Goal: Task Accomplishment & Management: Complete application form

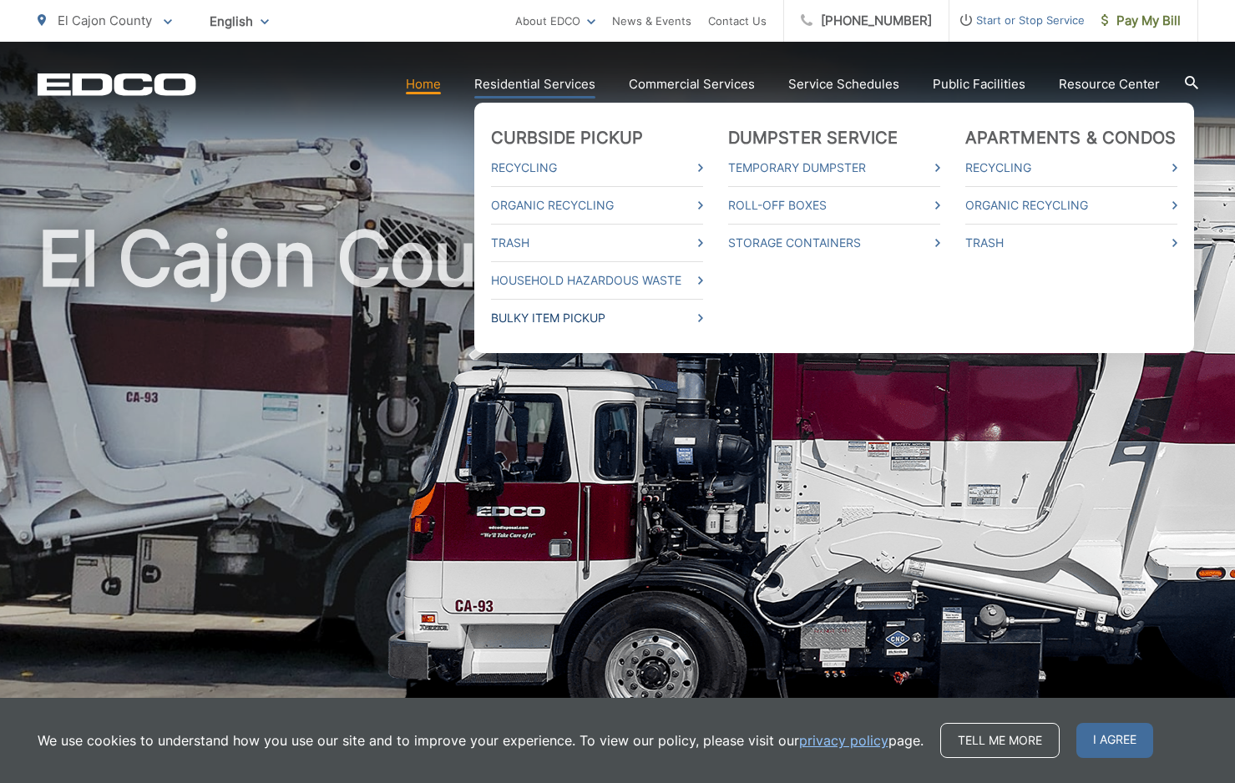
click at [583, 316] on link "Bulky Item Pickup" at bounding box center [597, 318] width 212 height 20
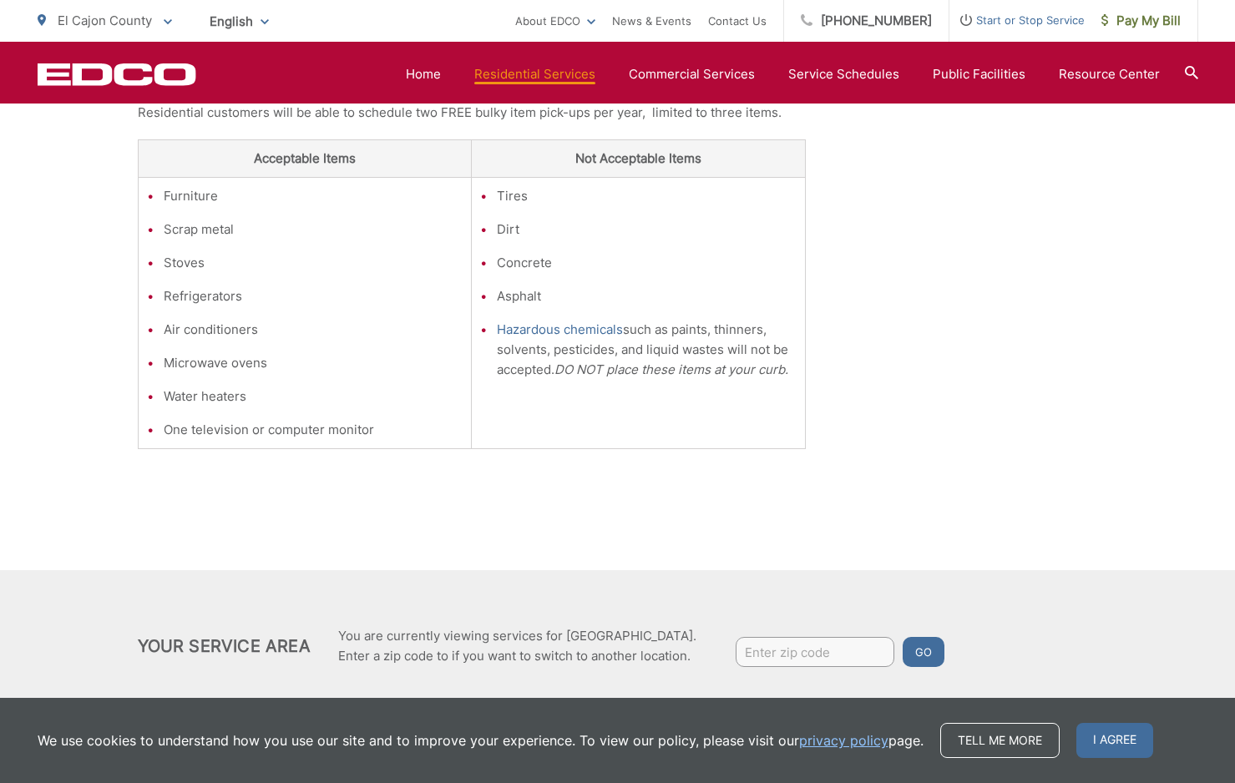
scroll to position [508, 0]
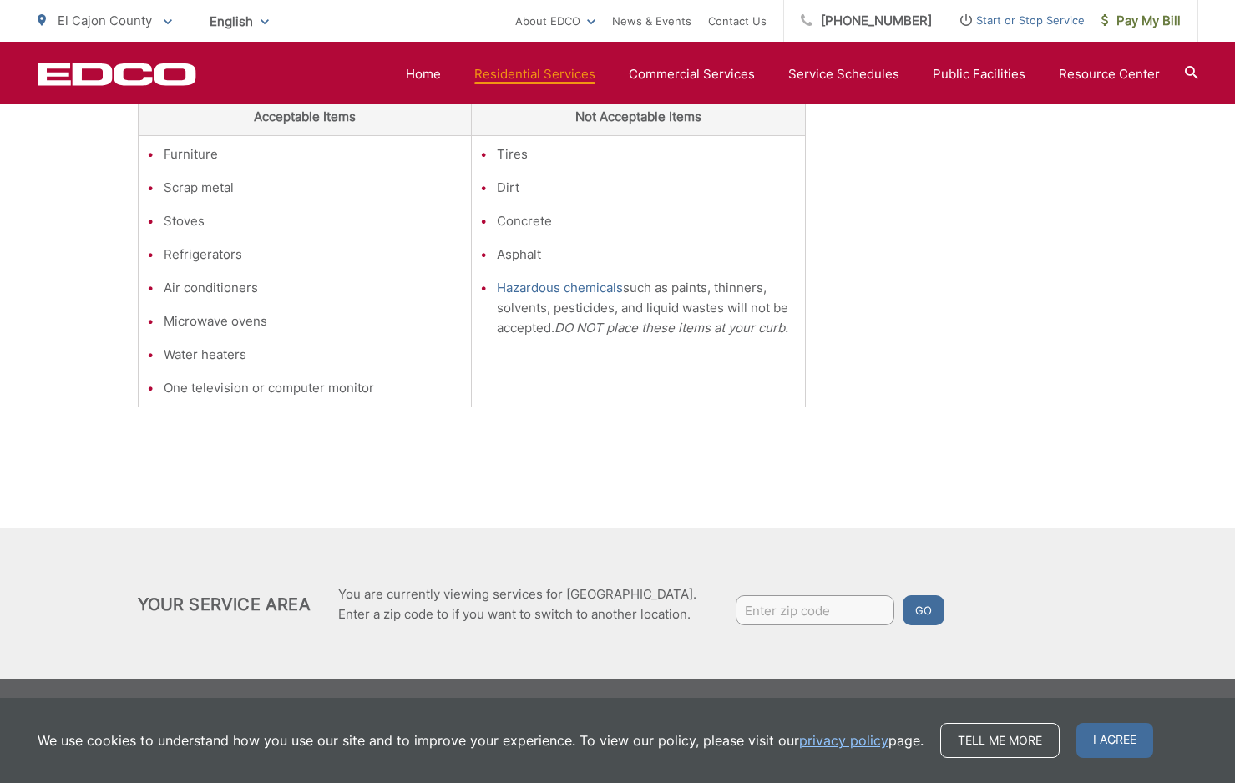
click at [779, 611] on input "Enter zip code" at bounding box center [814, 610] width 159 height 30
type input "92019"
click at [922, 612] on button "Go" at bounding box center [923, 610] width 42 height 30
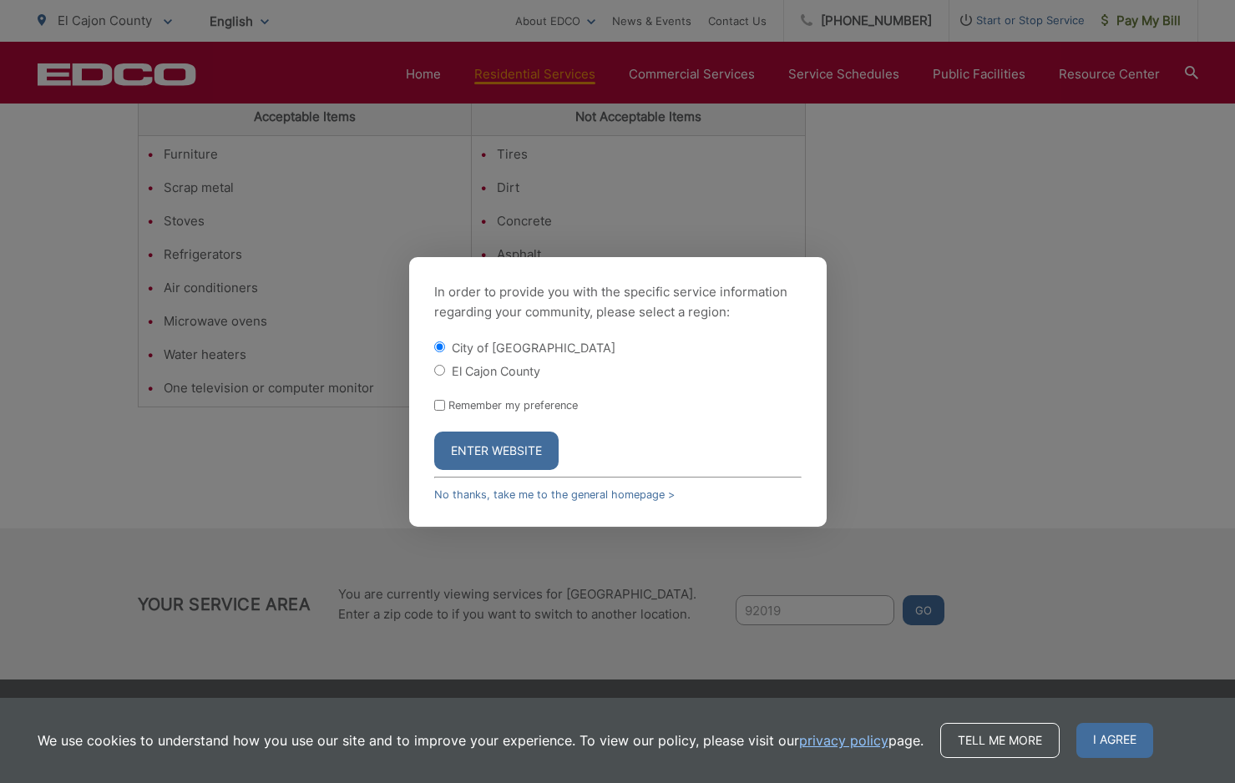
click at [436, 367] on input "El Cajon County" at bounding box center [439, 370] width 11 height 11
radio input "true"
click at [475, 447] on button "Enter Website" at bounding box center [496, 451] width 124 height 38
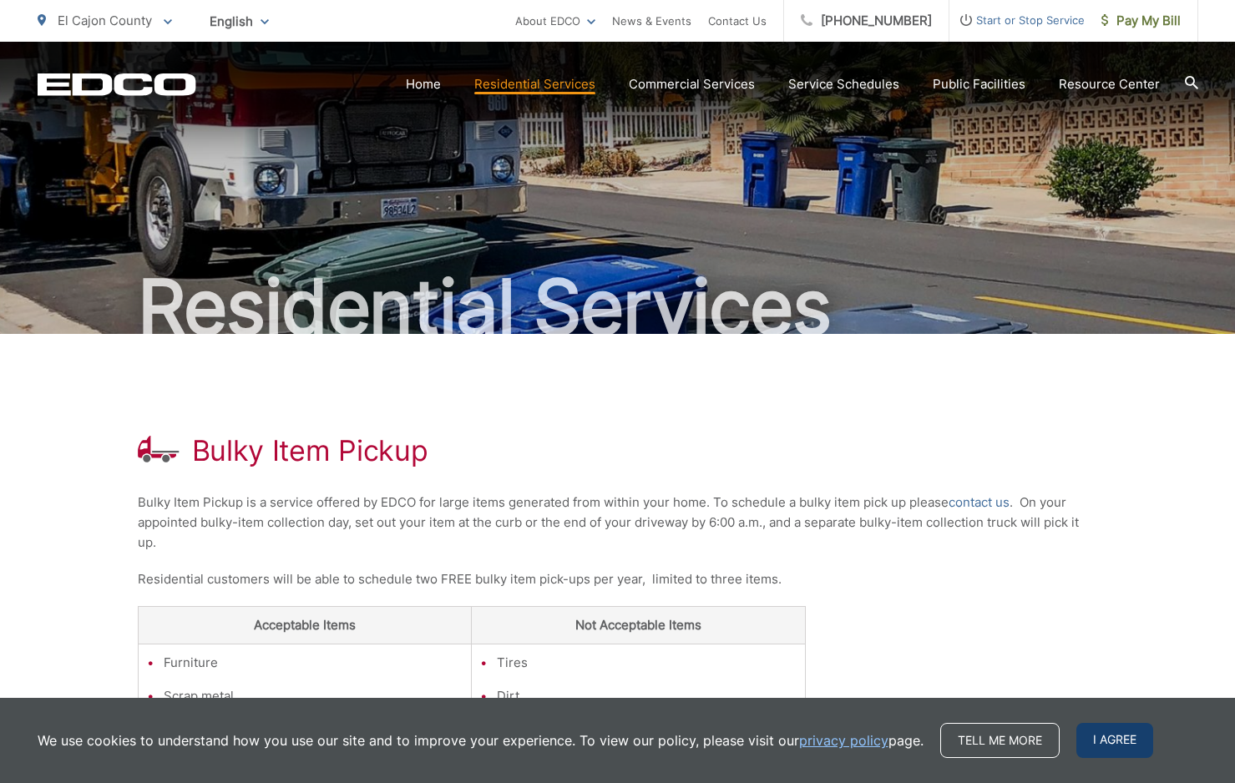
click at [1114, 740] on span "I agree" at bounding box center [1114, 740] width 77 height 35
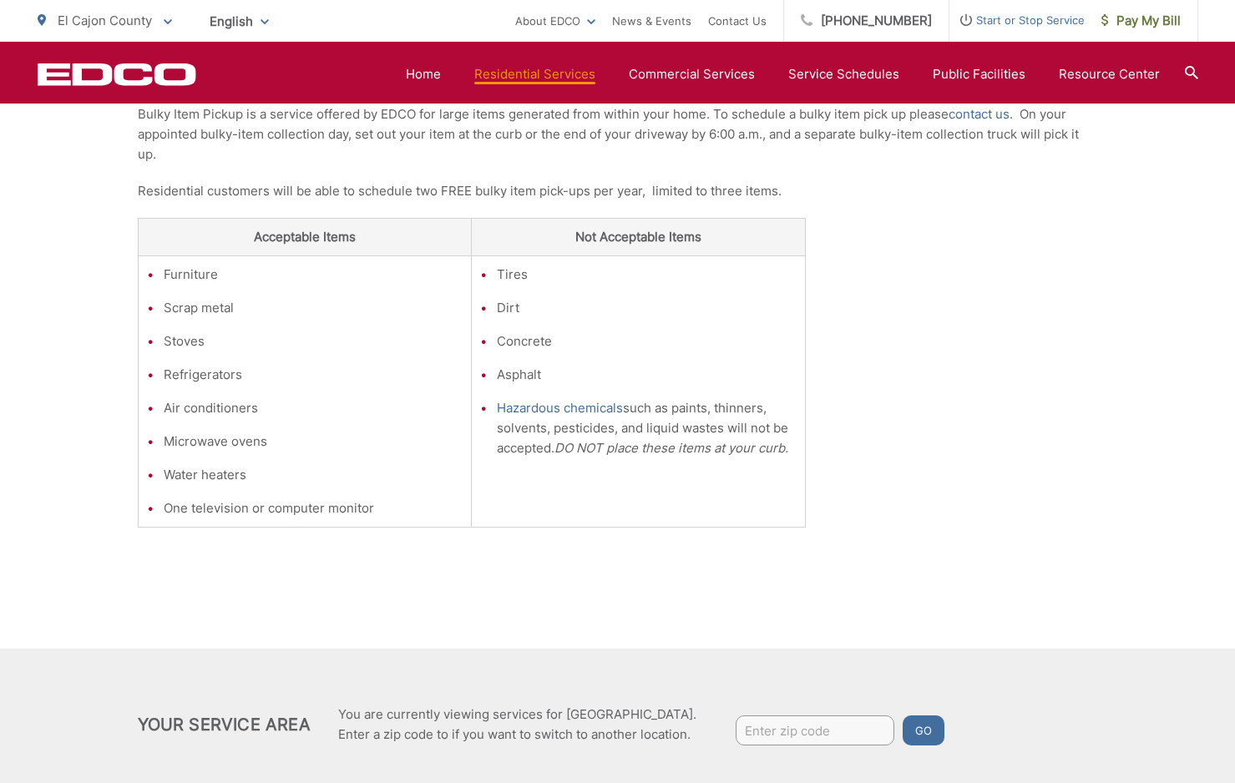
scroll to position [396, 0]
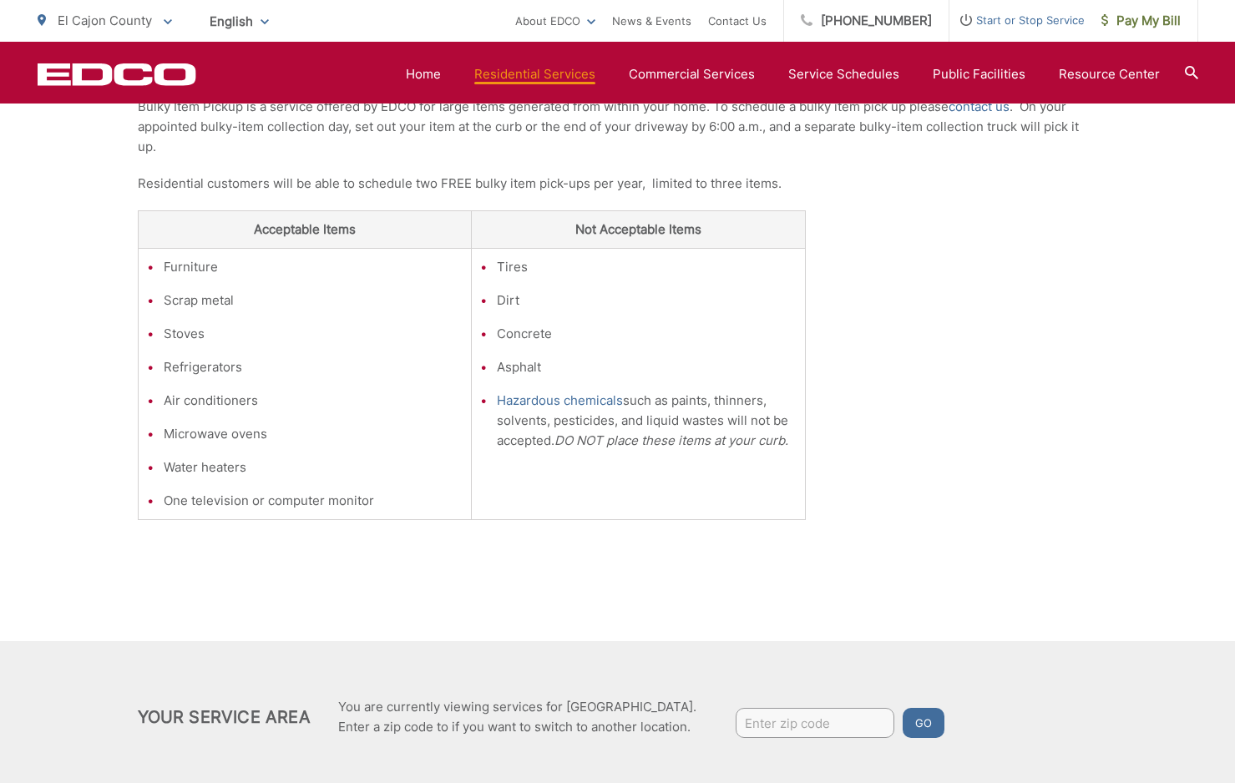
click at [783, 720] on input "Enter zip code" at bounding box center [814, 723] width 159 height 30
type input "92019"
click at [907, 721] on button "Go" at bounding box center [923, 723] width 42 height 30
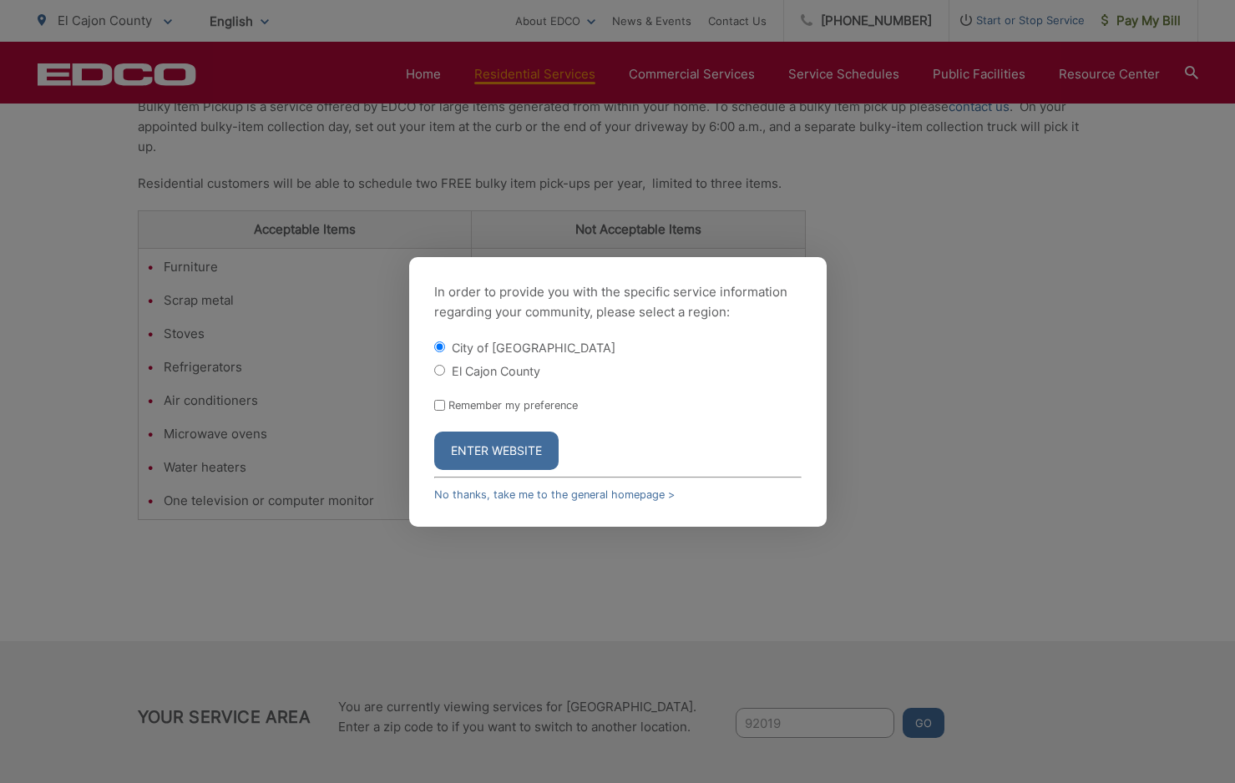
click at [440, 371] on input "El Cajon County" at bounding box center [439, 370] width 11 height 11
radio input "true"
click at [495, 449] on button "Enter Website" at bounding box center [496, 451] width 124 height 38
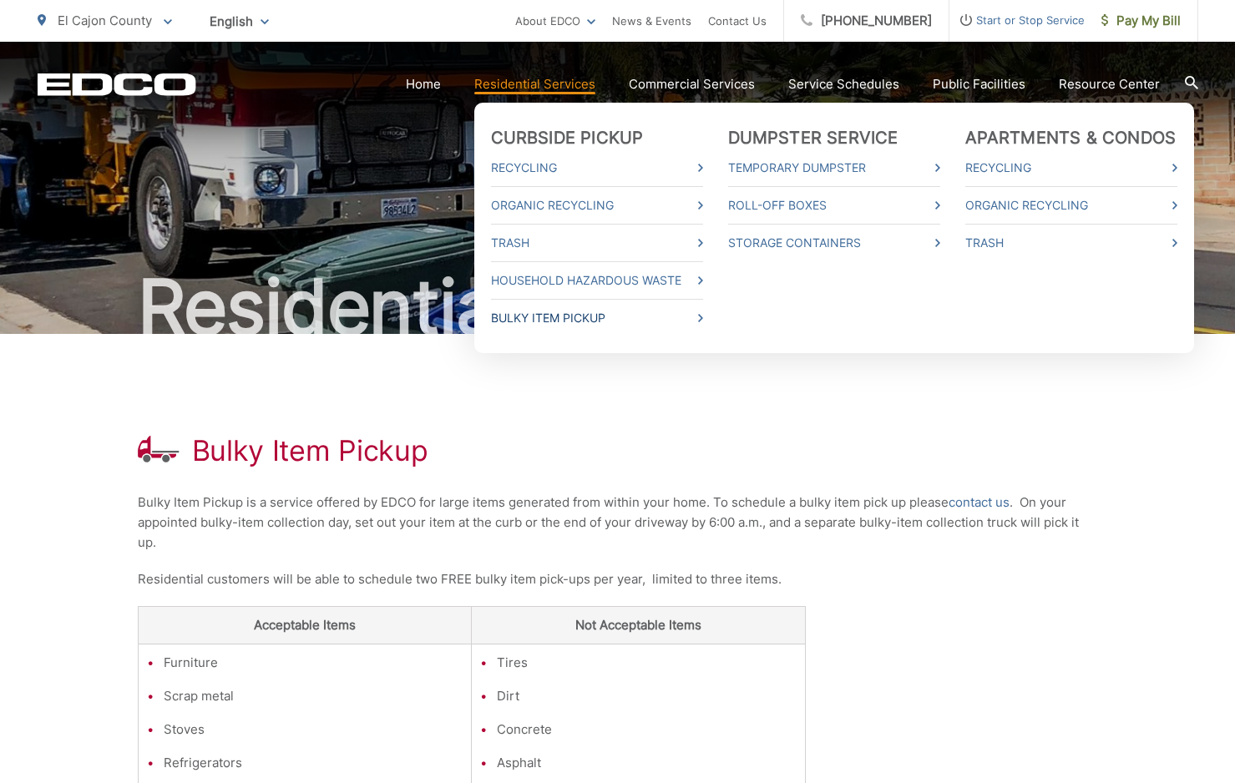
click at [586, 316] on link "Bulky Item Pickup" at bounding box center [597, 318] width 212 height 20
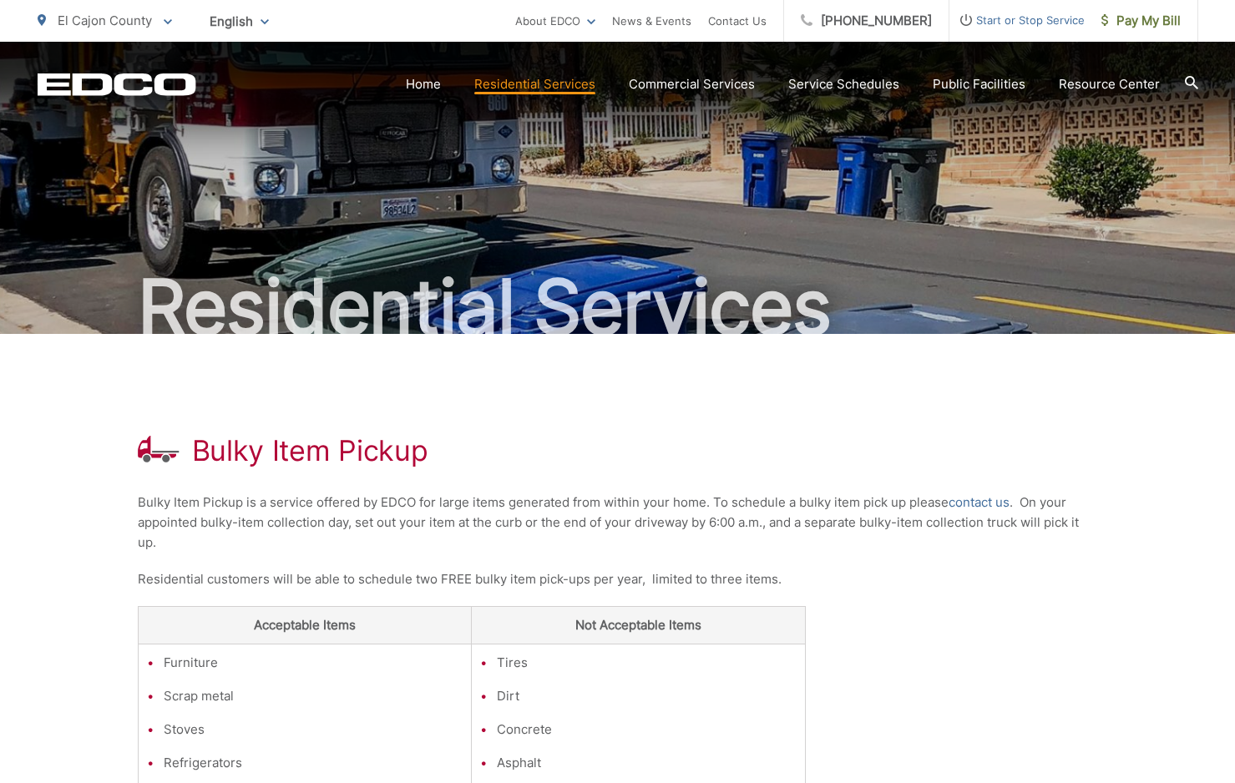
click at [144, 23] on span "El Cajon County" at bounding box center [105, 21] width 94 height 16
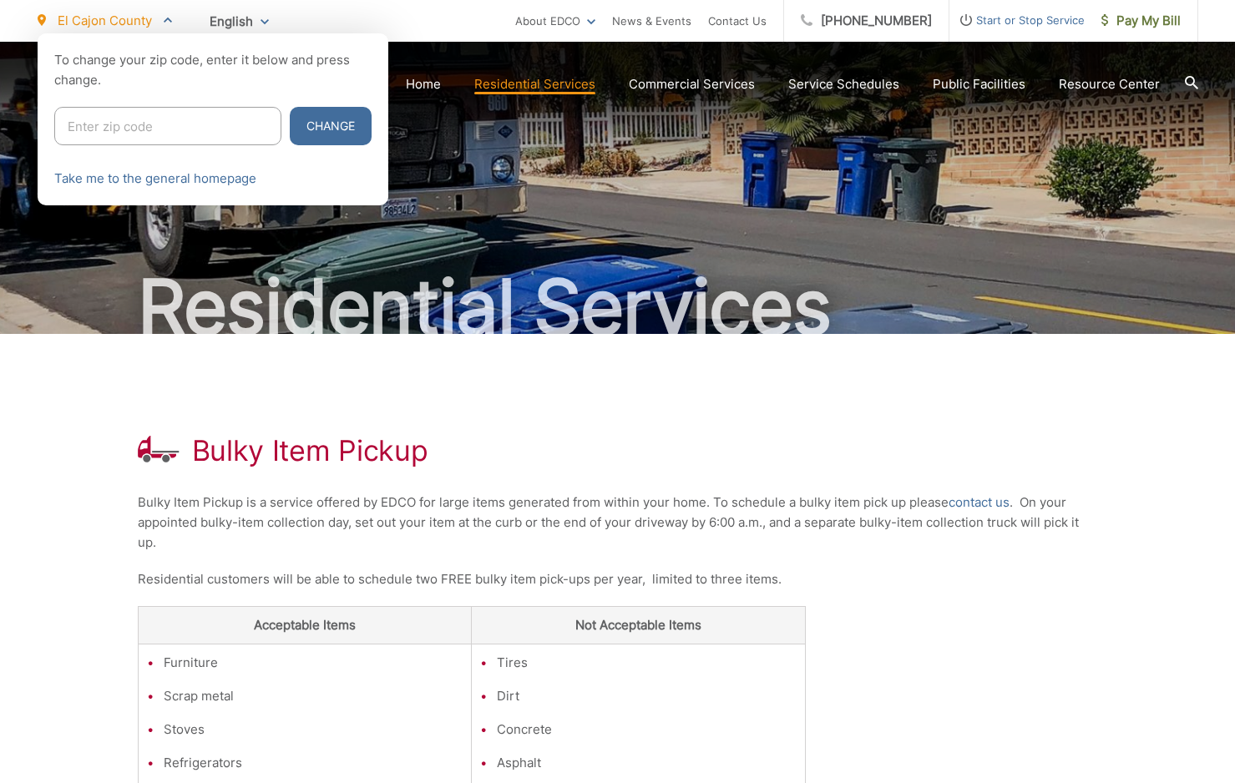
click at [144, 23] on span "El Cajon County" at bounding box center [105, 21] width 94 height 16
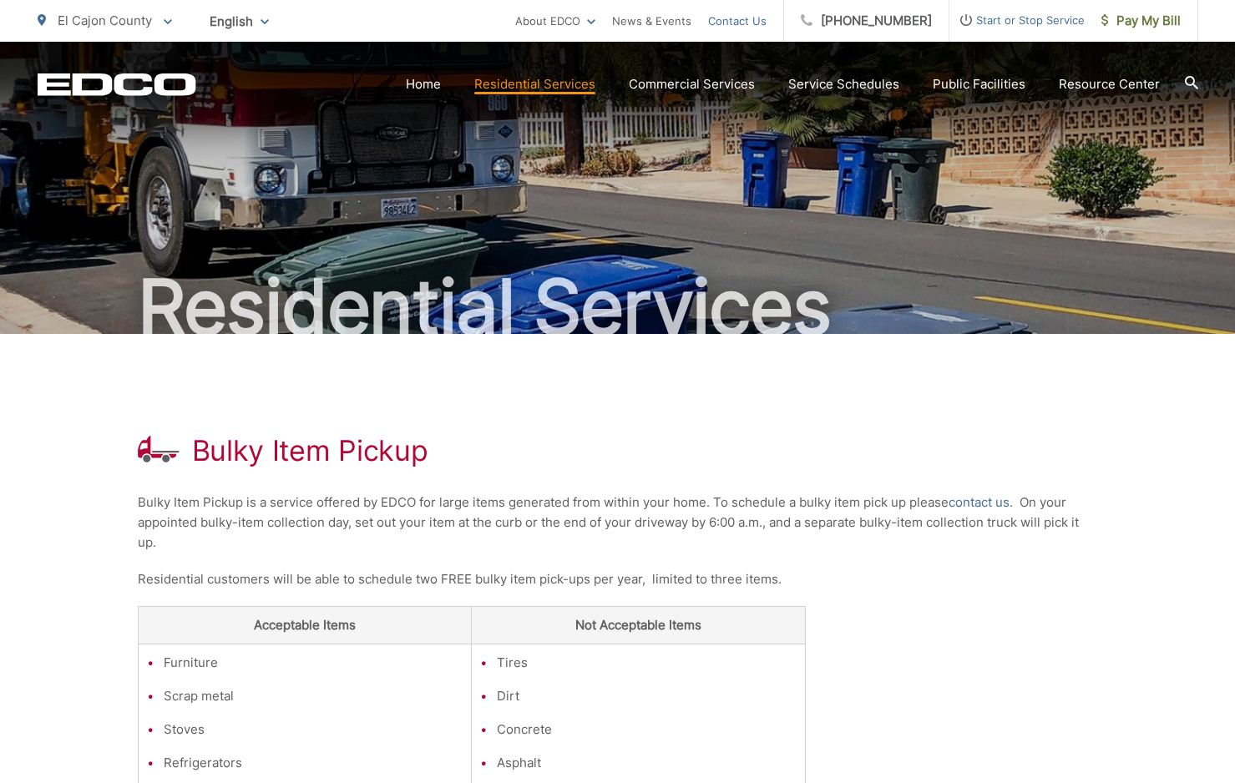
click at [742, 23] on link "Contact Us" at bounding box center [737, 21] width 58 height 20
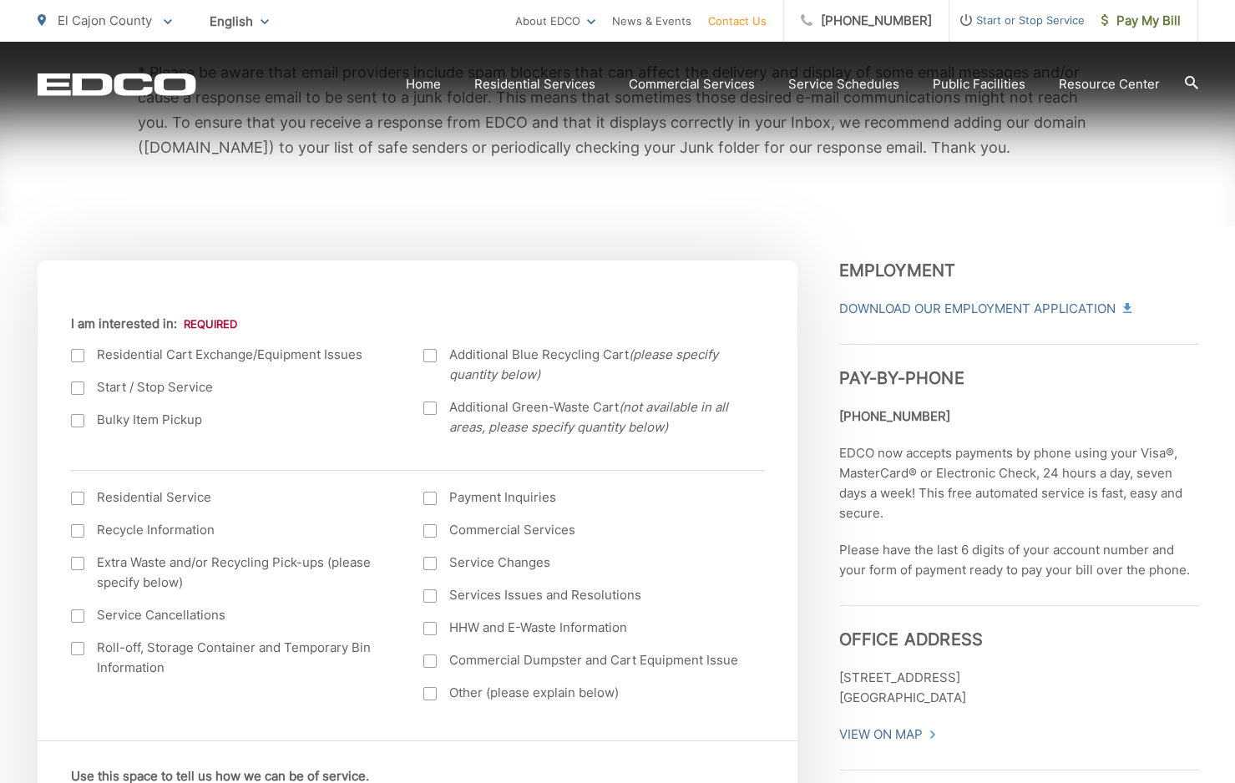
scroll to position [472, 0]
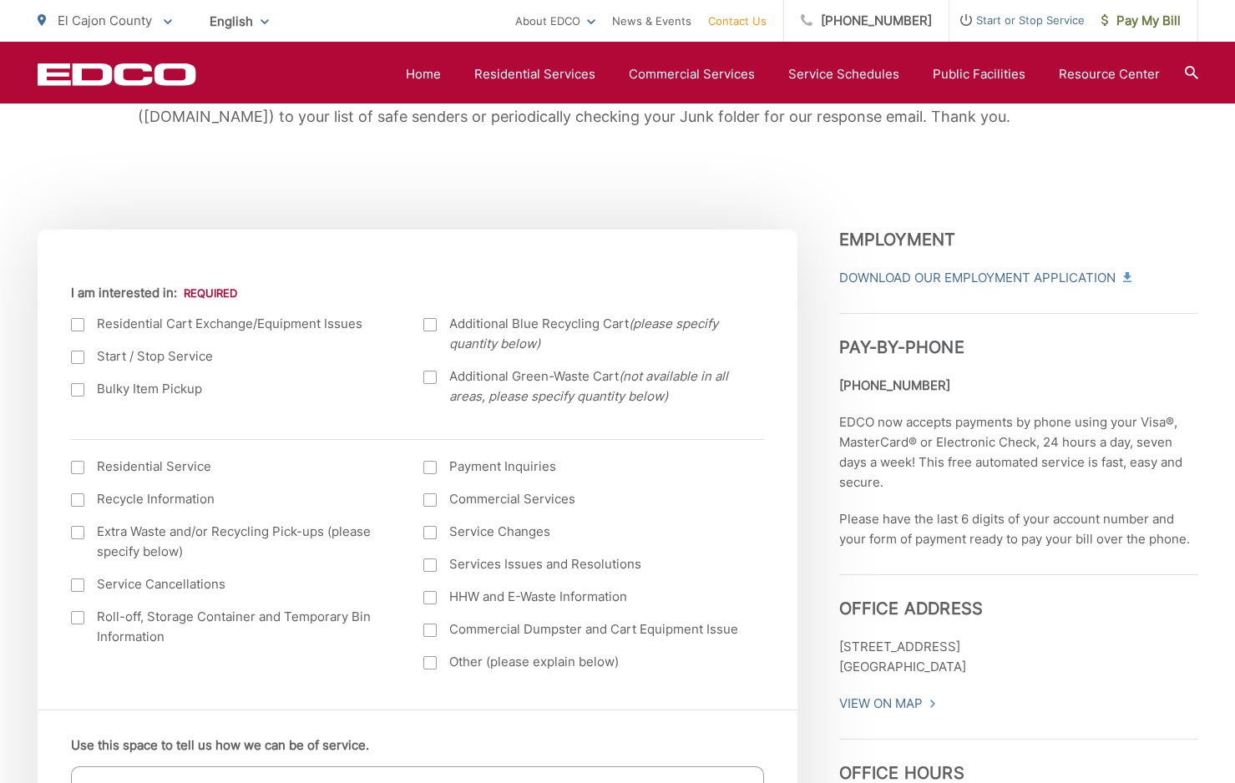
click at [78, 391] on div at bounding box center [77, 389] width 13 height 13
click at [0, 0] on input "Bulky Item Pickup" at bounding box center [0, 0] width 0 height 0
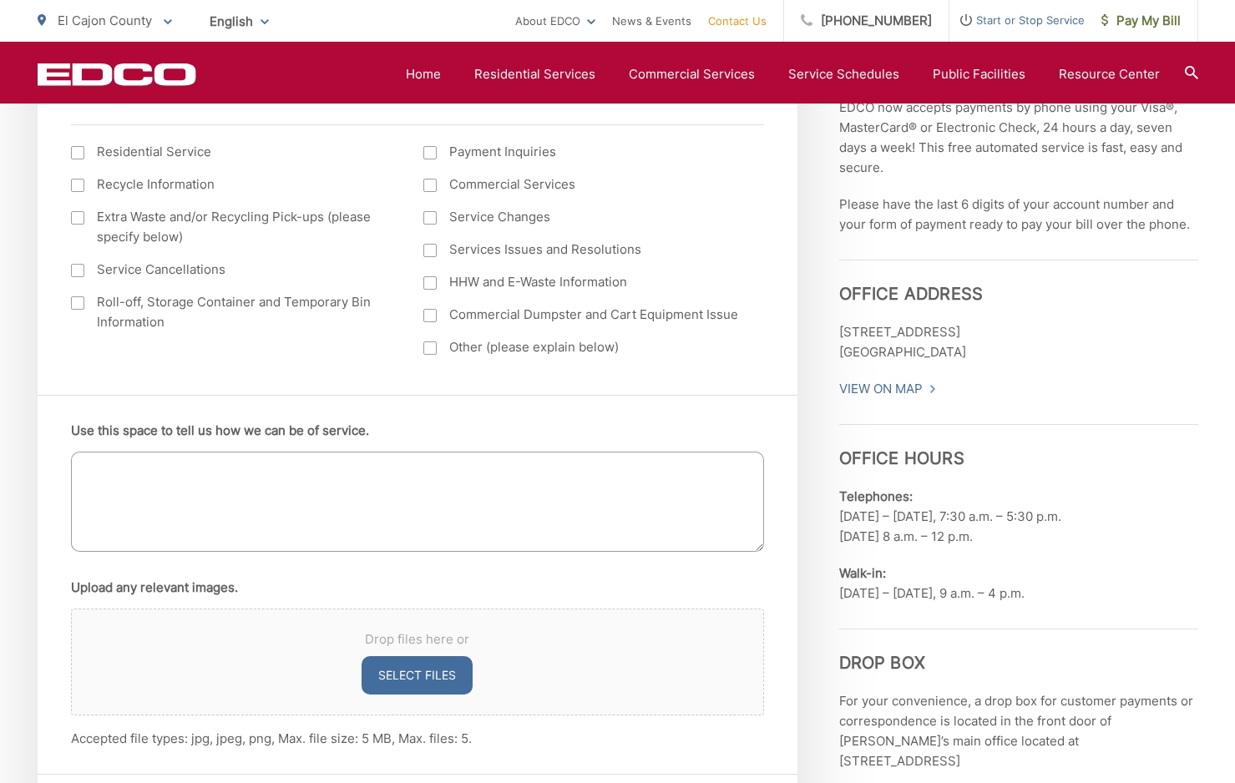
scroll to position [838, 0]
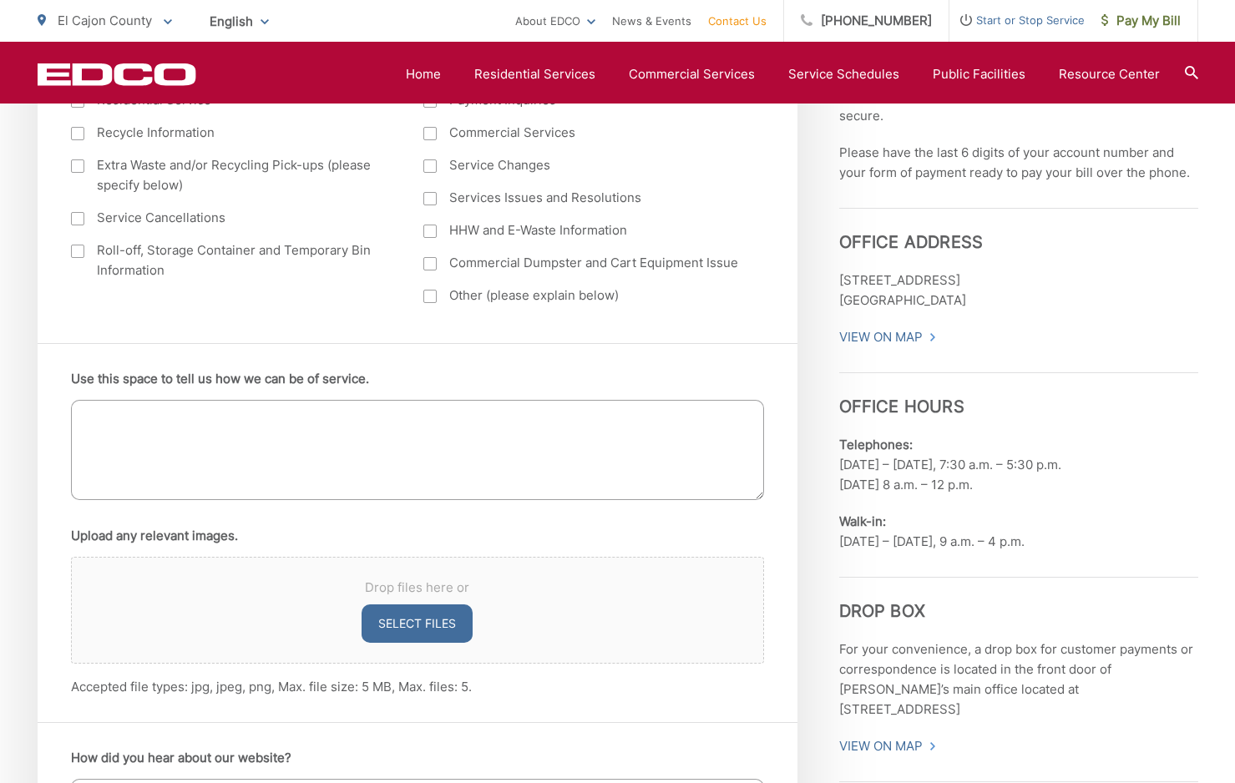
click at [115, 417] on textarea "Use this space to tell us how we can be of service." at bounding box center [417, 450] width 693 height 100
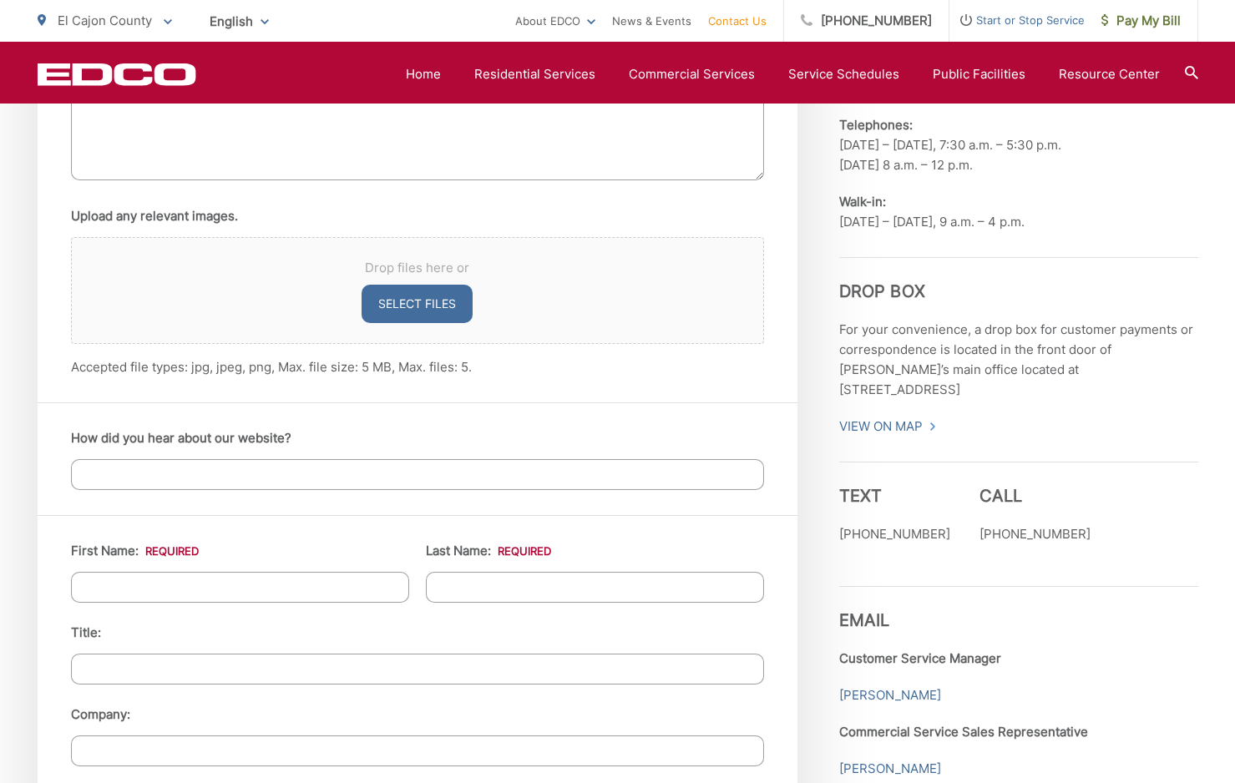
scroll to position [1170, 0]
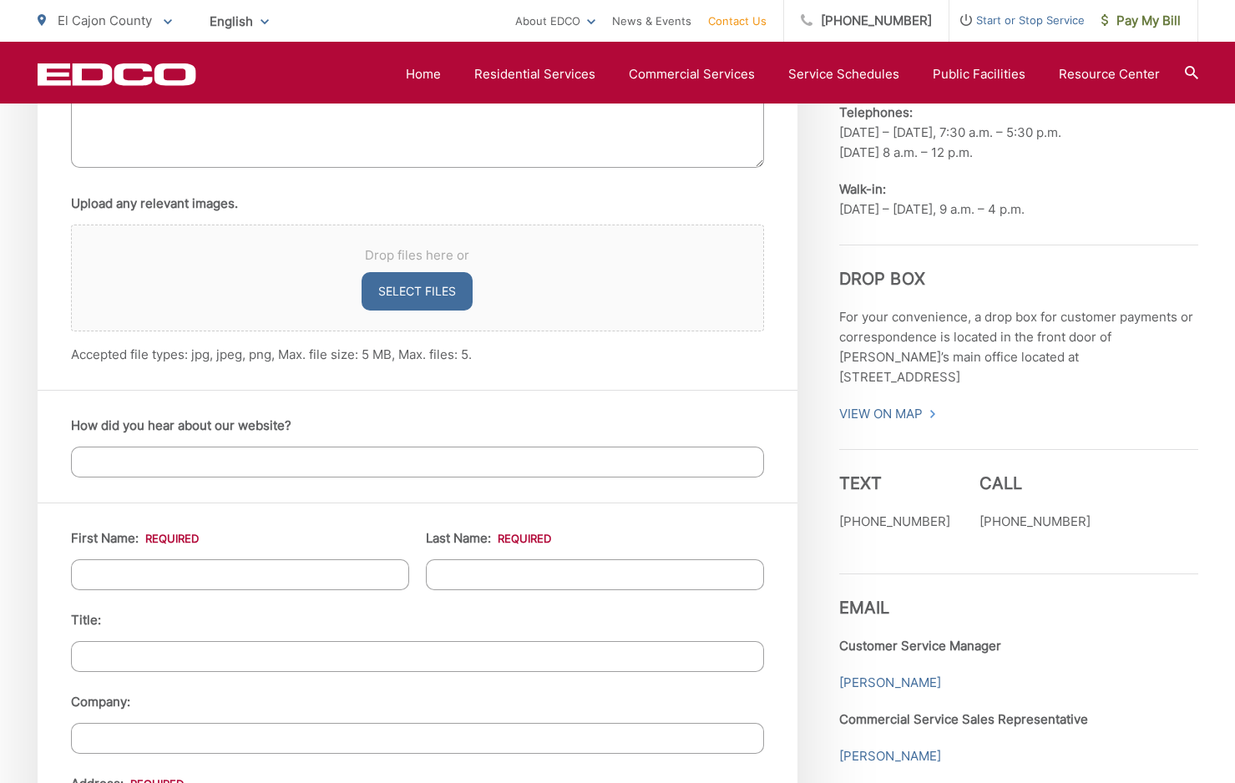
type textarea "Need a gas range pickup"
click at [138, 564] on input "First Name: *" at bounding box center [240, 574] width 338 height 31
type input "MICHAEL"
type input "Buskirk"
type input "1998 VERDE GLENN"
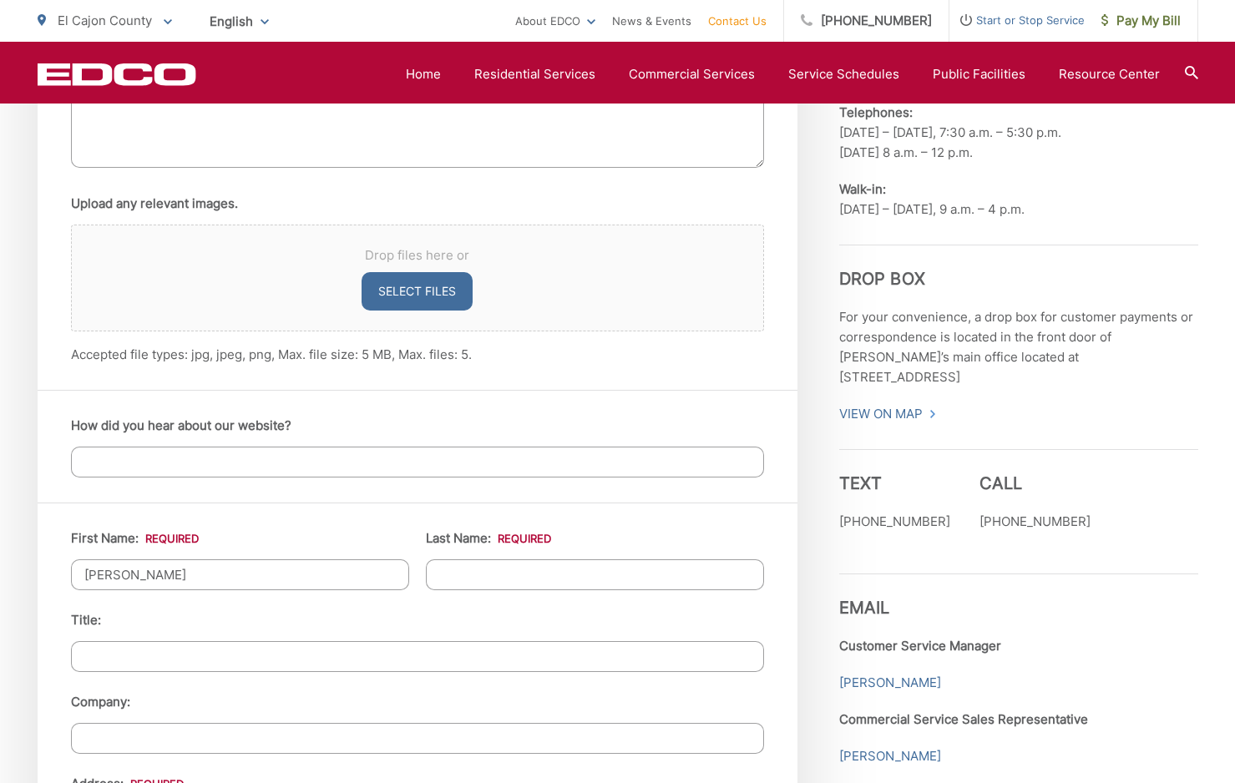
type input "El Cajon"
type input "92019"
type input "6198948598"
type input "mwbuskirk@yahoo.com"
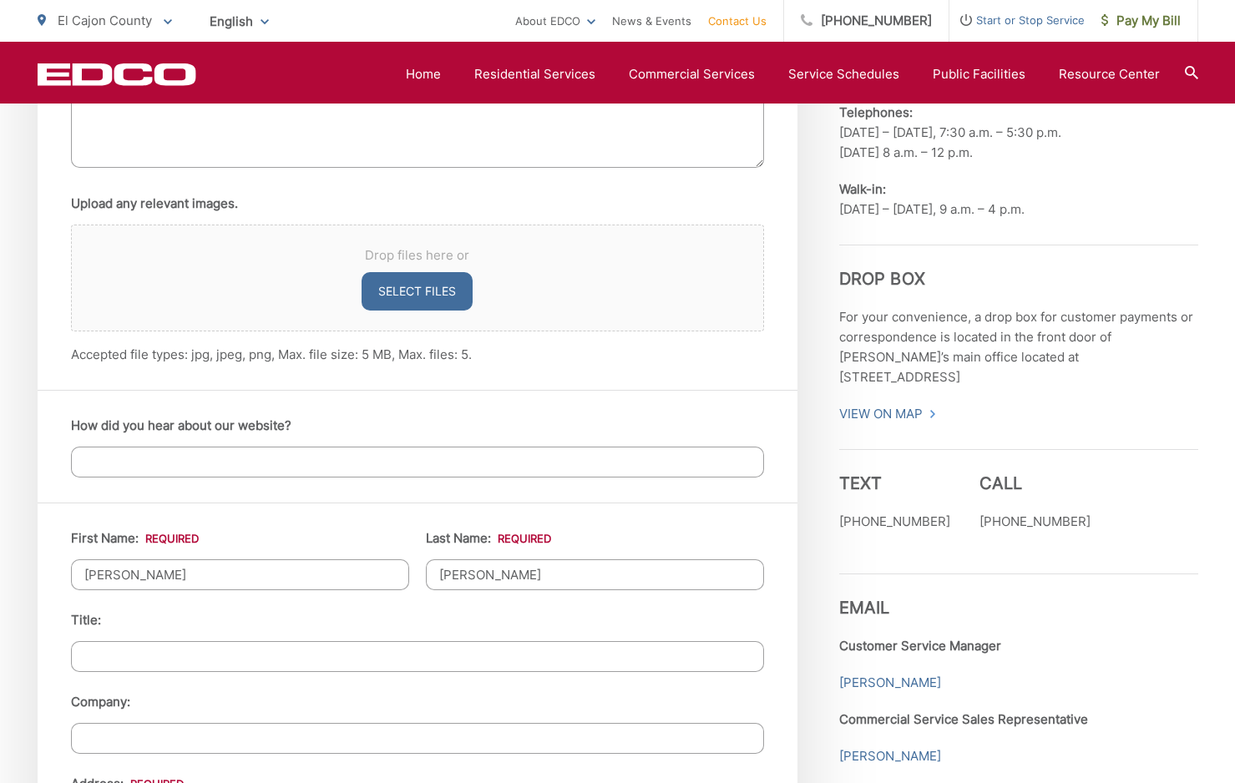
type input "(619) 894-8598"
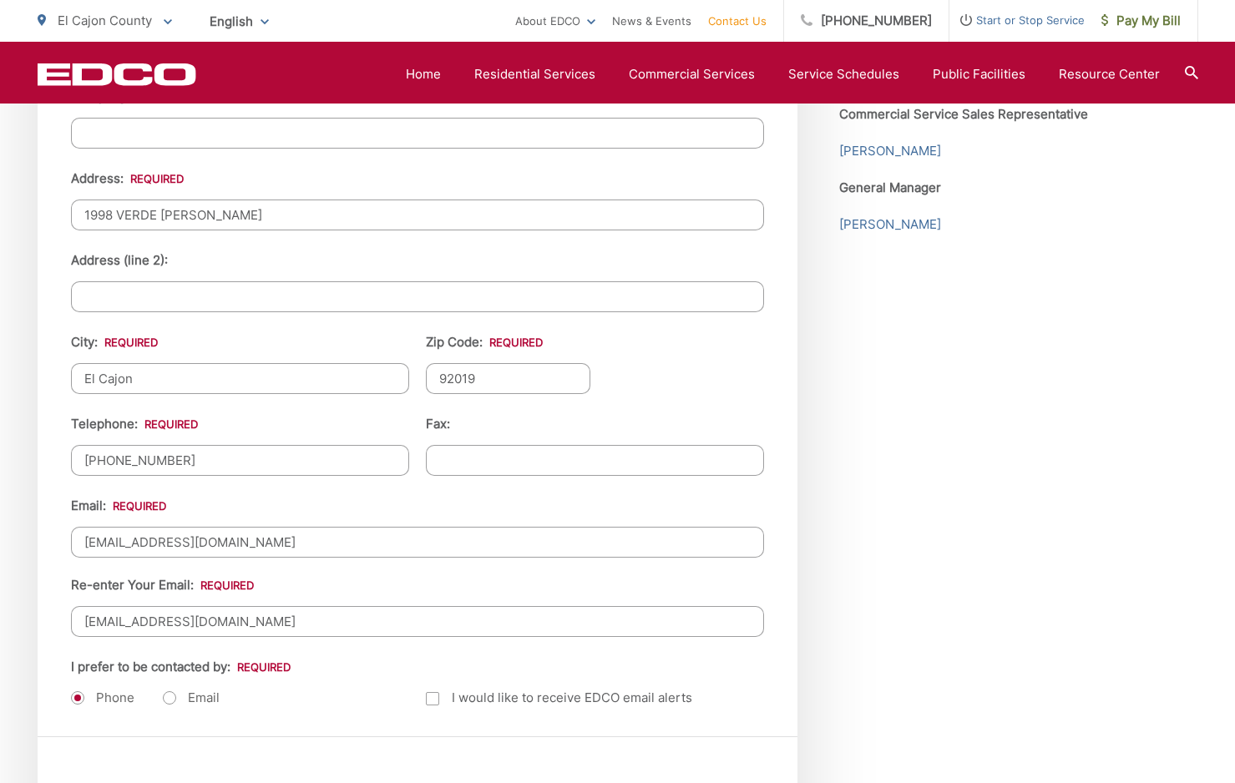
scroll to position [1785, 0]
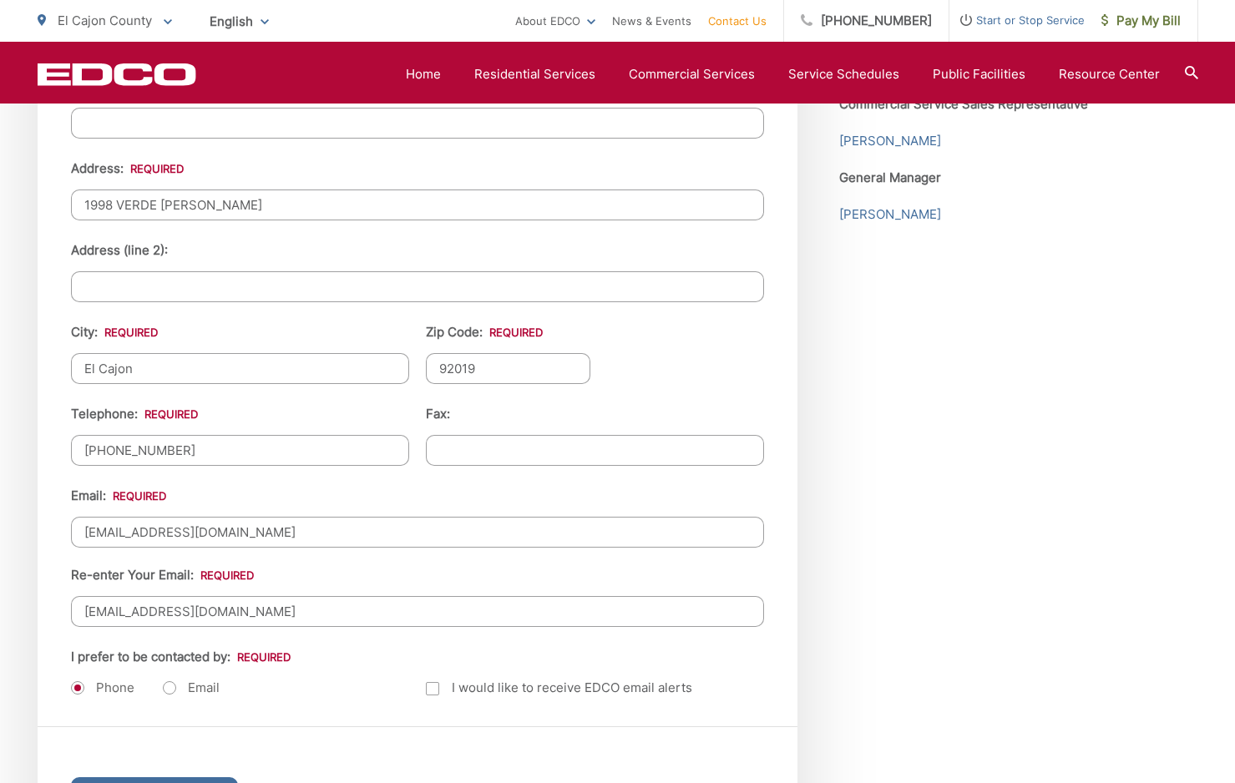
click at [169, 686] on label "Email" at bounding box center [191, 687] width 57 height 17
radio input "true"
click at [75, 686] on label "Phone" at bounding box center [102, 687] width 63 height 17
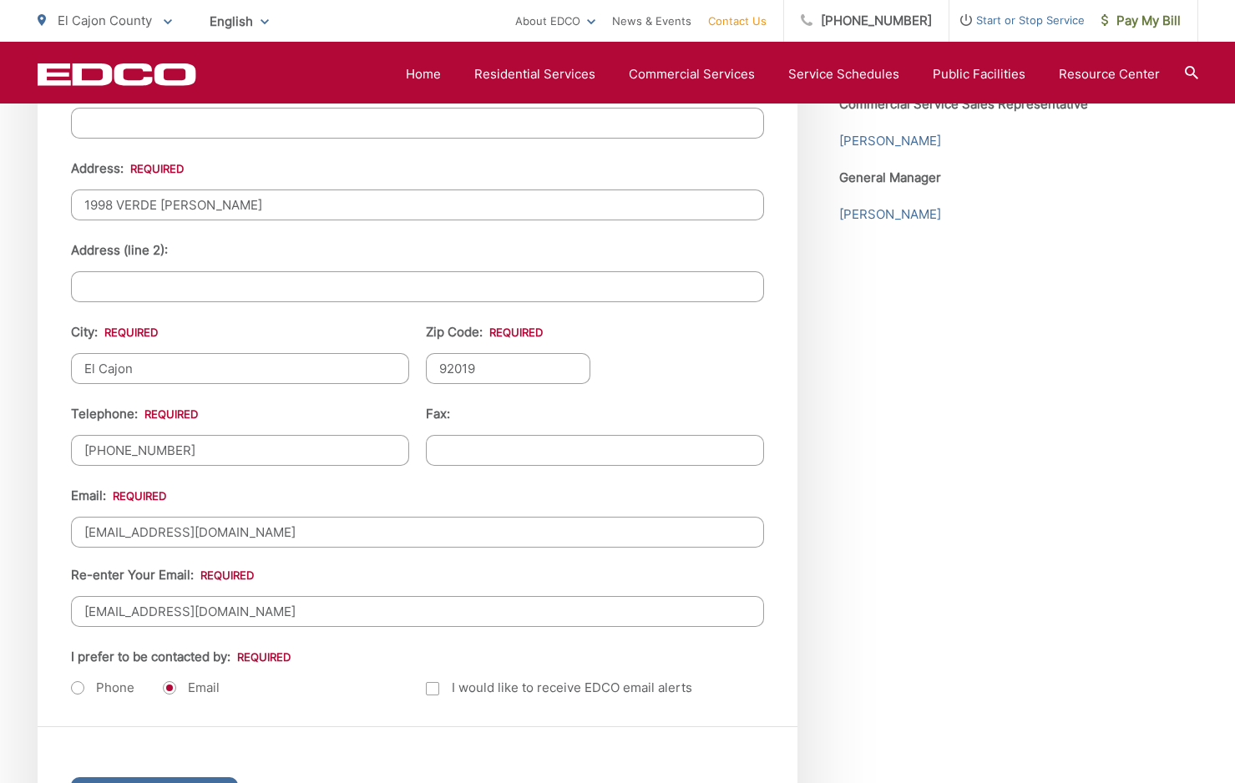
radio input "true"
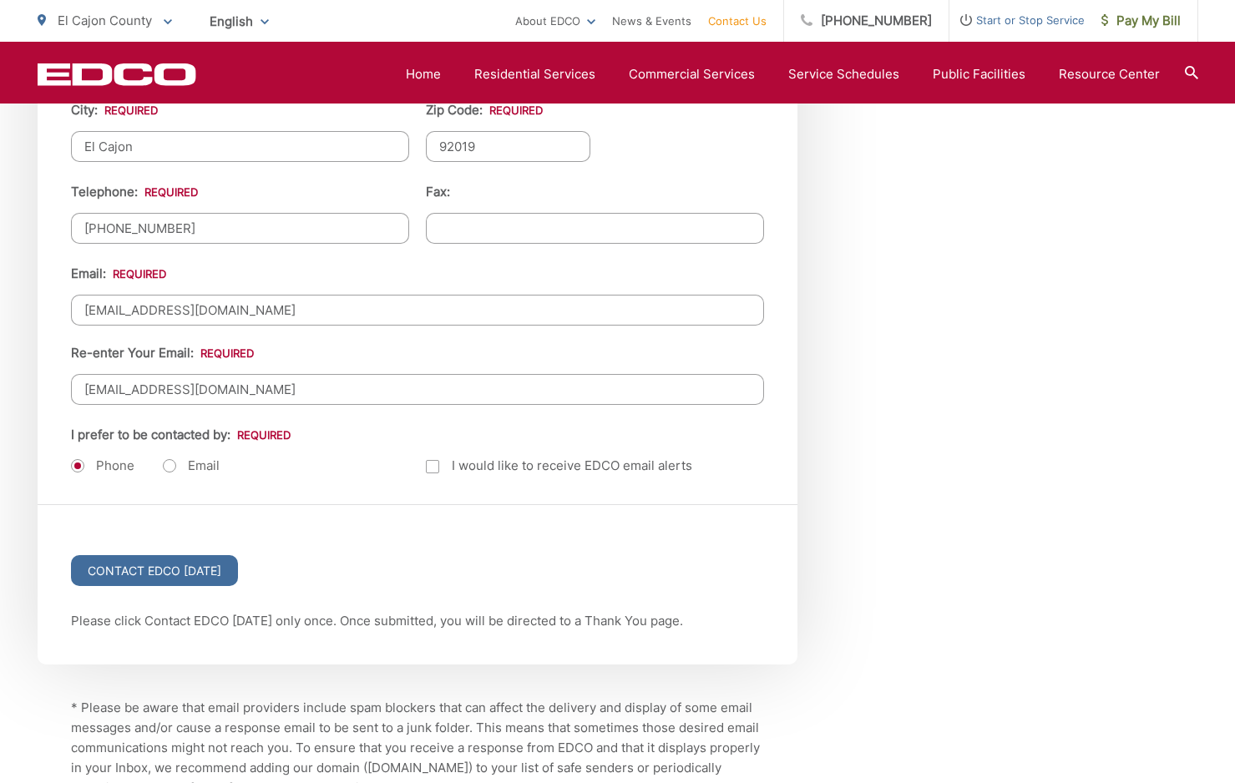
scroll to position [2008, 0]
click at [187, 564] on input "Contact EDCO Today" at bounding box center [154, 569] width 167 height 31
